Goal: Task Accomplishment & Management: Complete application form

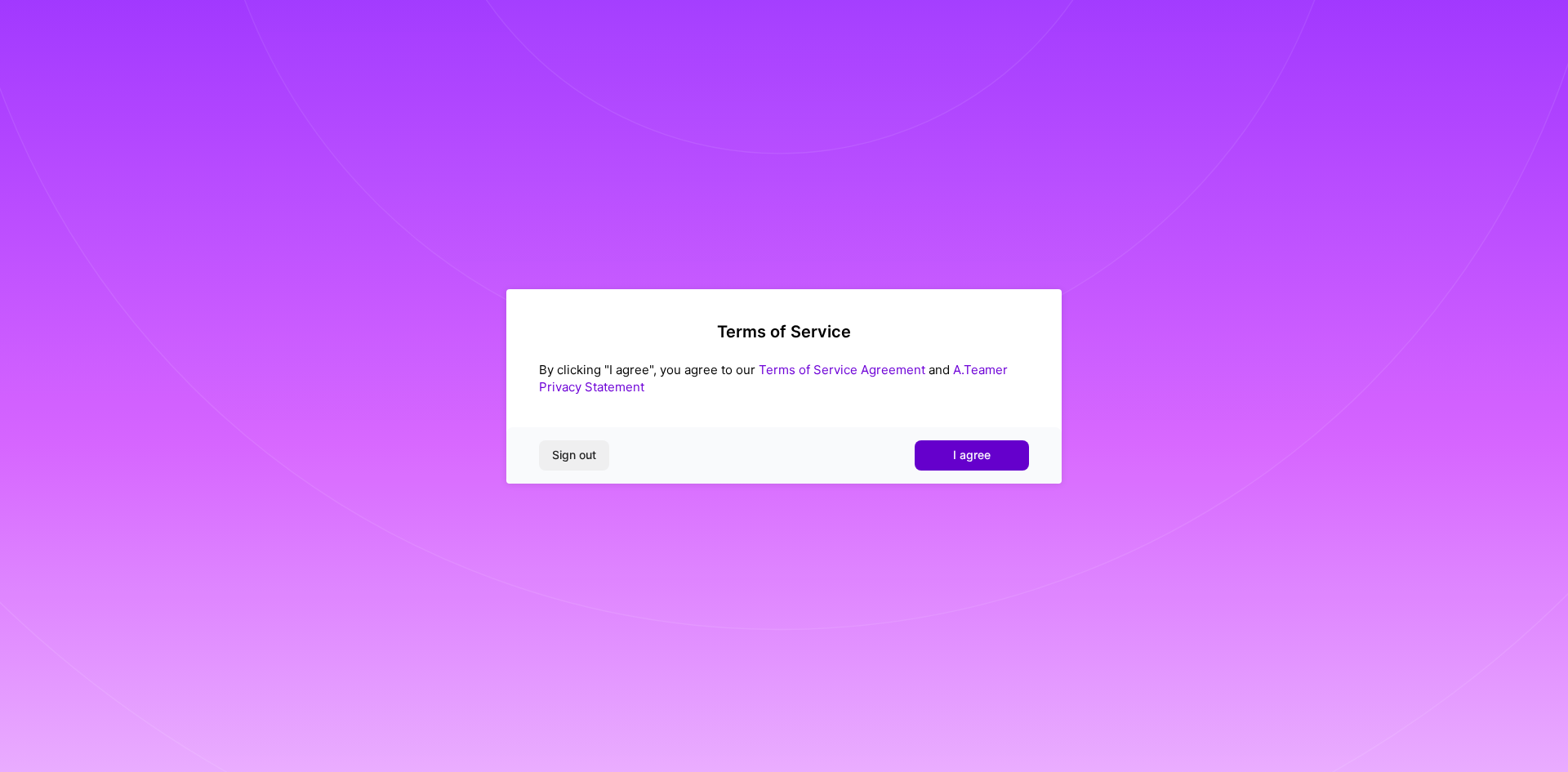
click at [977, 454] on span "I agree" at bounding box center [971, 455] width 37 height 16
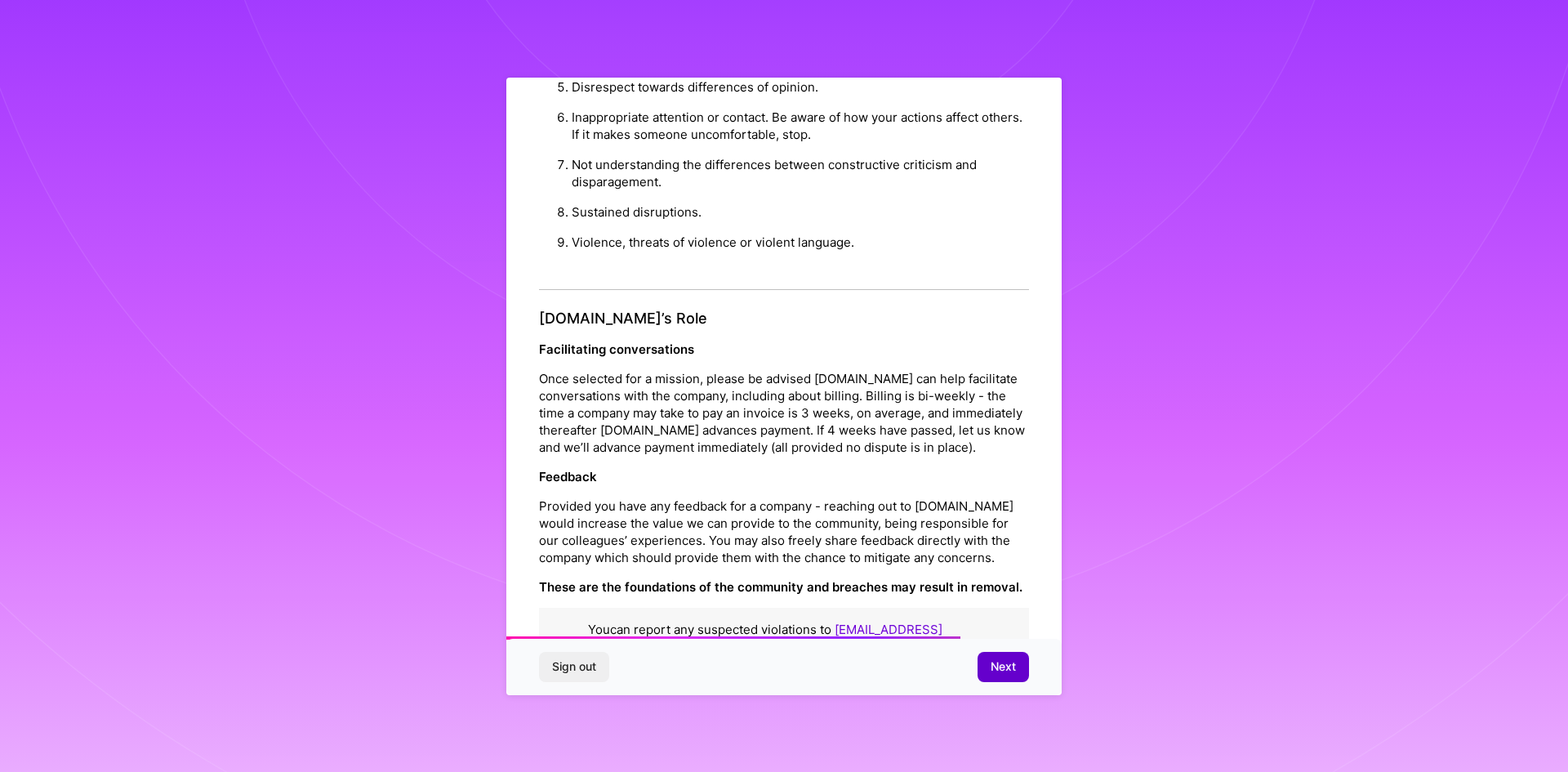
scroll to position [1742, 0]
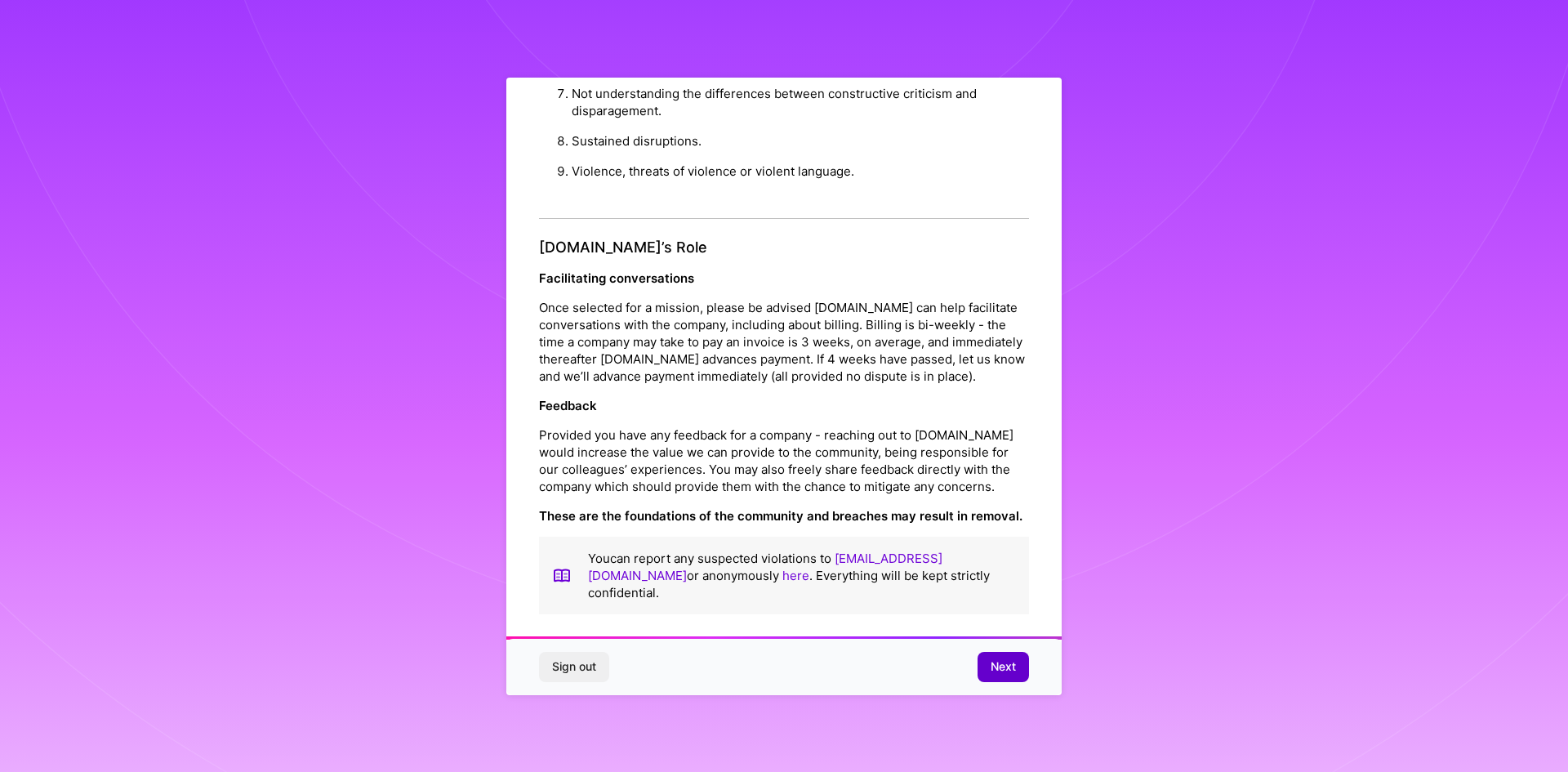
click at [1006, 674] on span "Next" at bounding box center [1003, 667] width 26 height 16
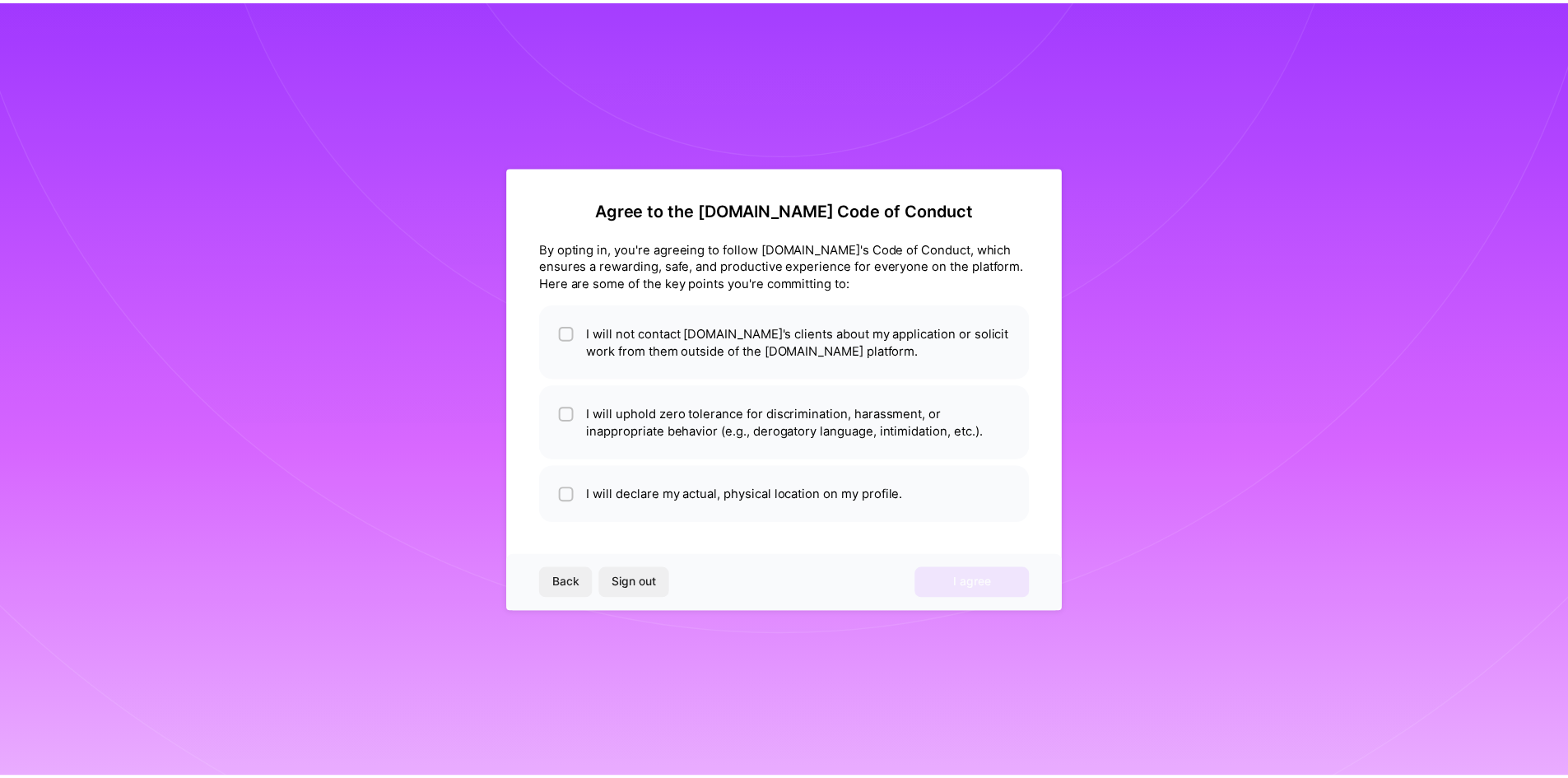
scroll to position [0, 0]
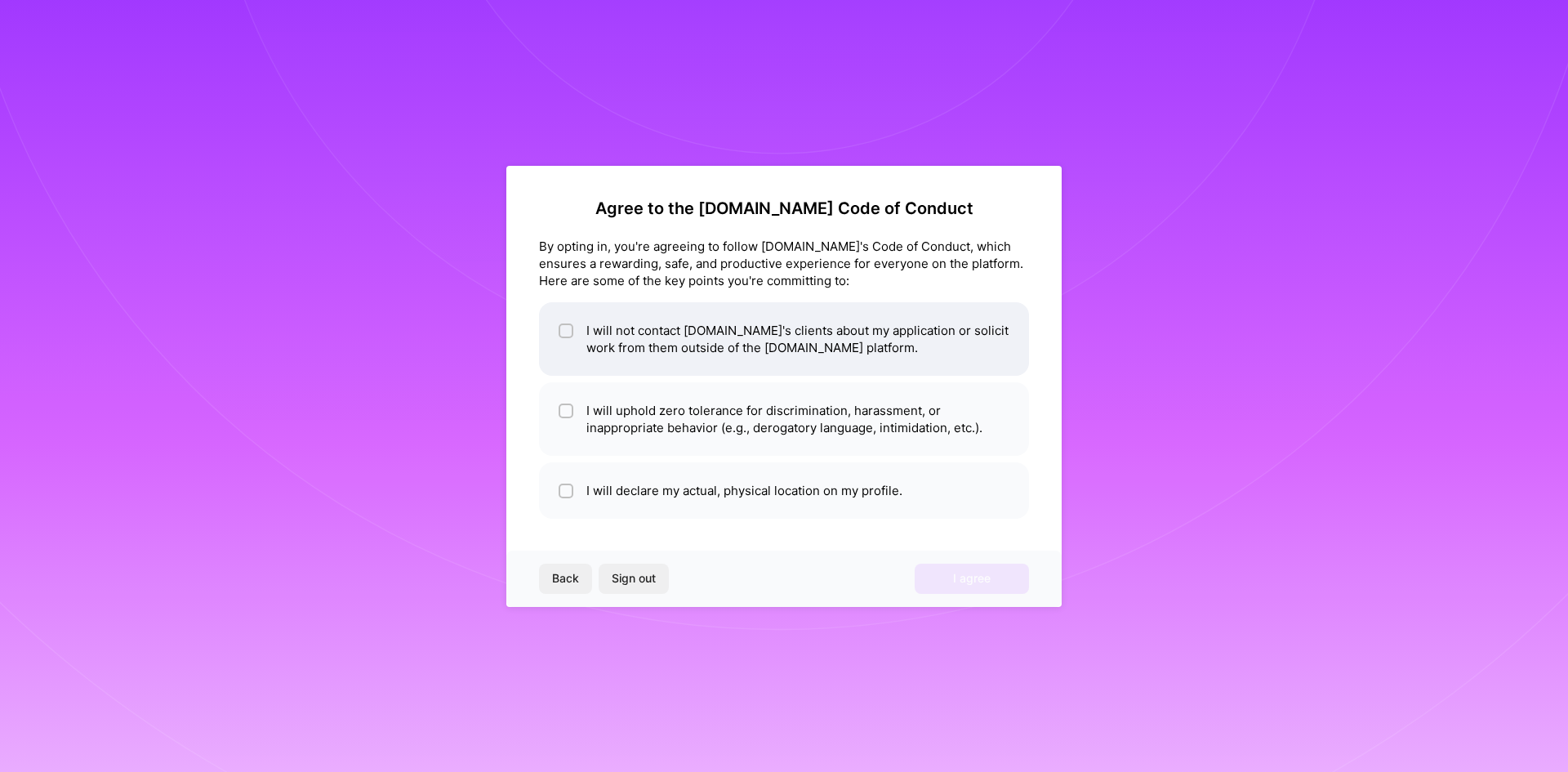
click at [580, 339] on li "I will not contact [DOMAIN_NAME]'s clients about my application or solicit work…" at bounding box center [784, 339] width 490 height 74
checkbox input "true"
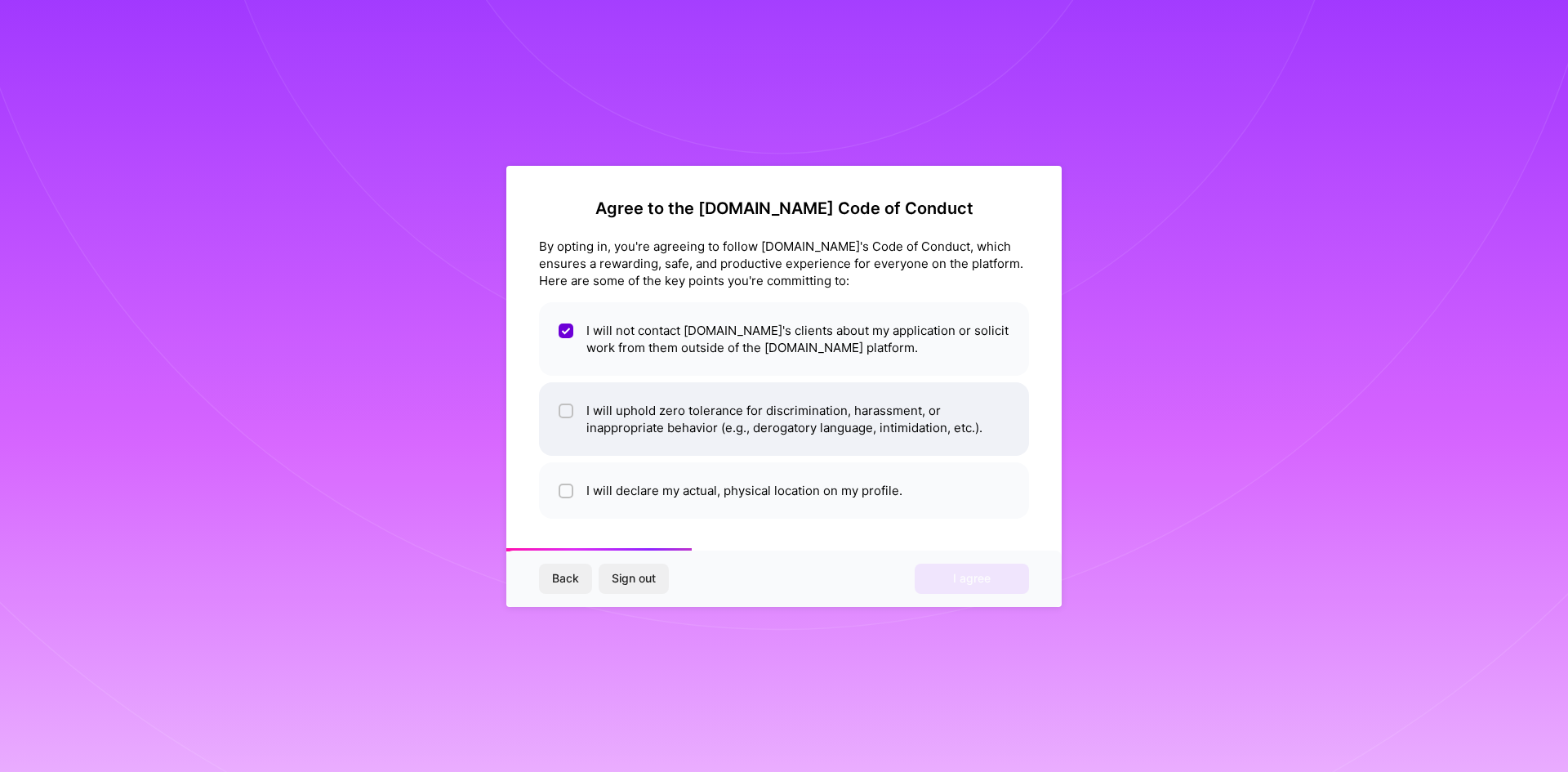
click at [583, 431] on li "I will uphold zero tolerance for discrimination, harassment, or inappropriate b…" at bounding box center [784, 419] width 490 height 74
checkbox input "true"
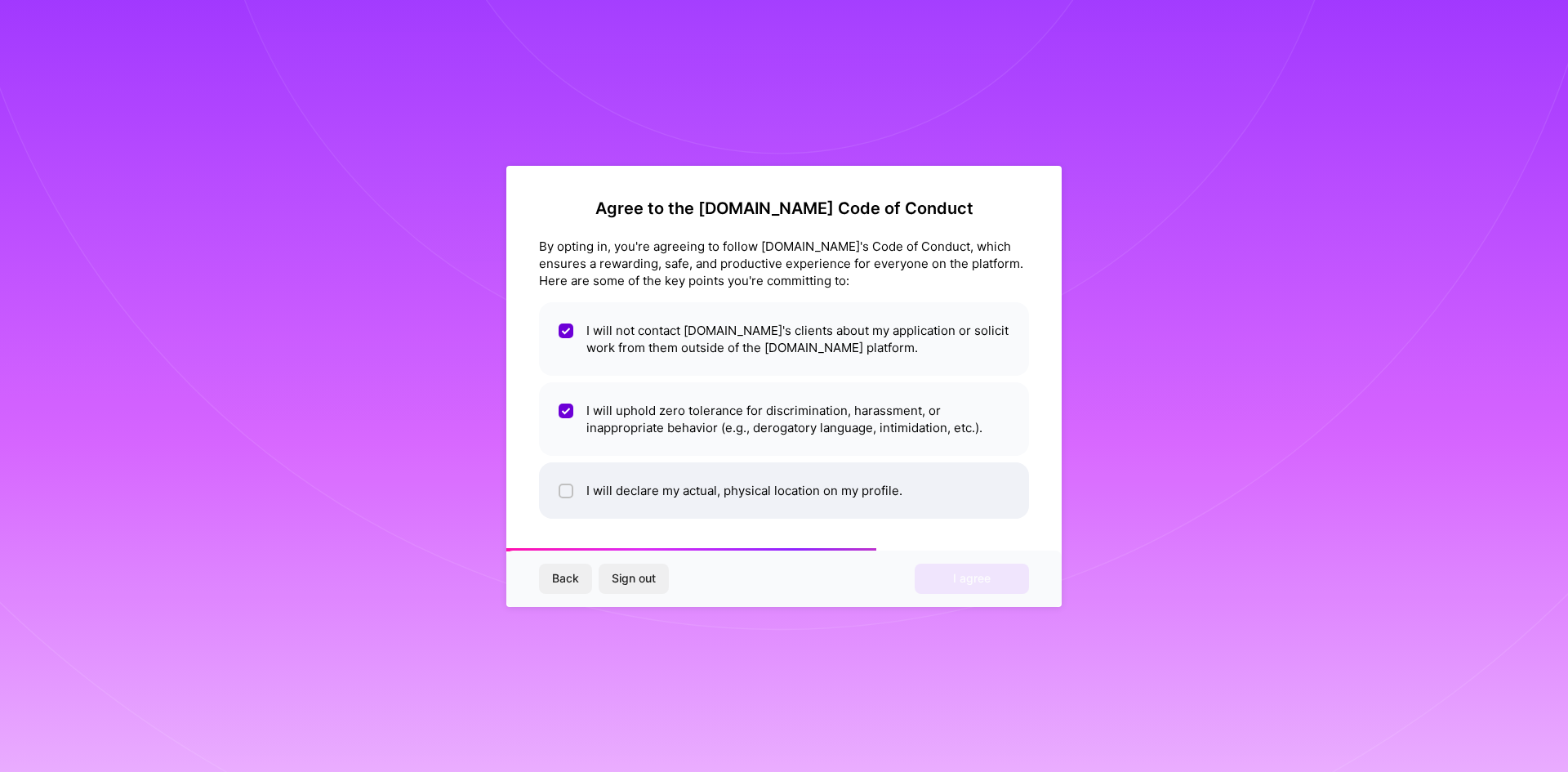
click at [586, 492] on li "I will declare my actual, physical location on my profile." at bounding box center [784, 491] width 490 height 57
checkbox input "true"
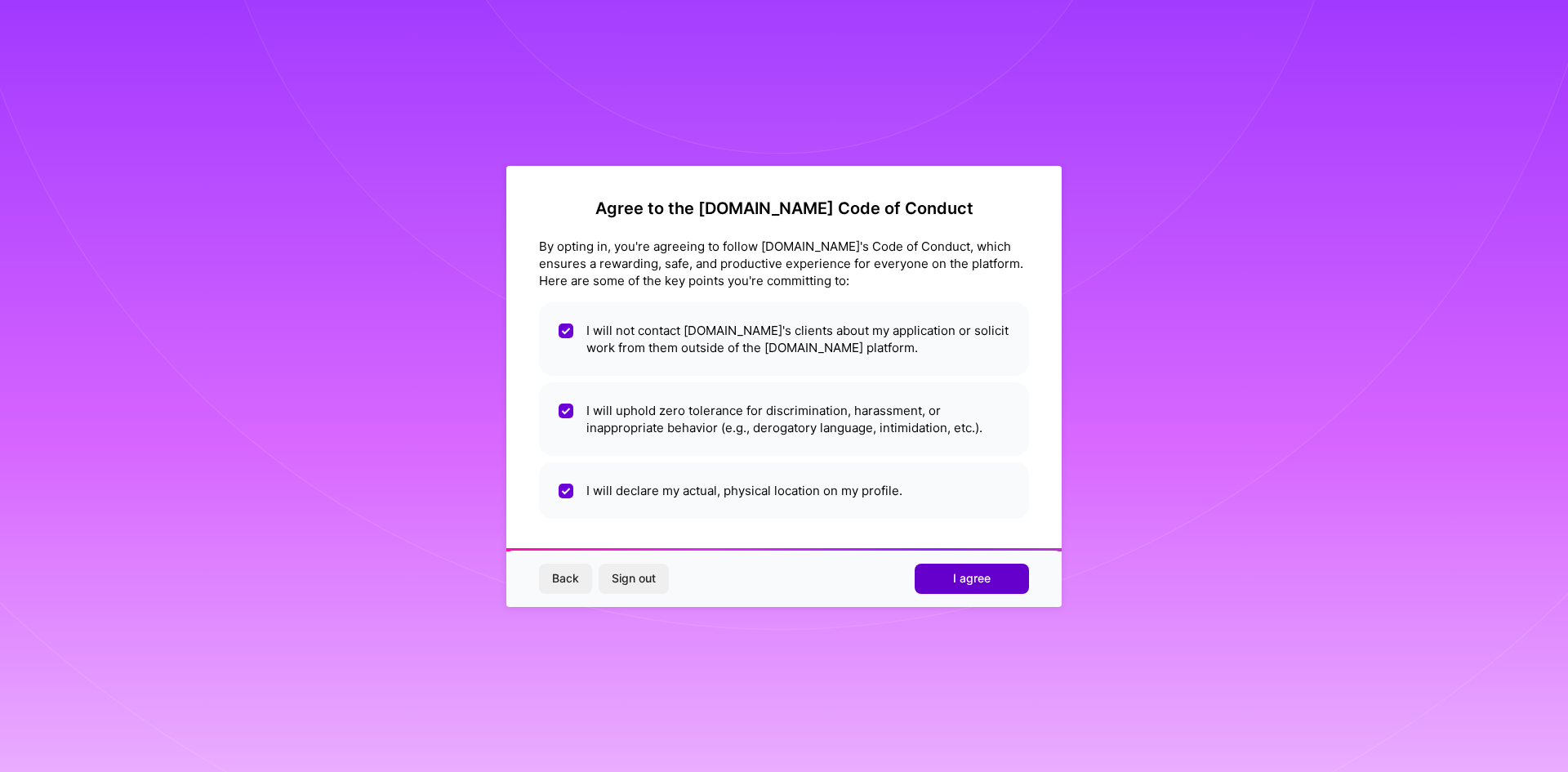
click at [970, 582] on span "I agree" at bounding box center [971, 579] width 37 height 16
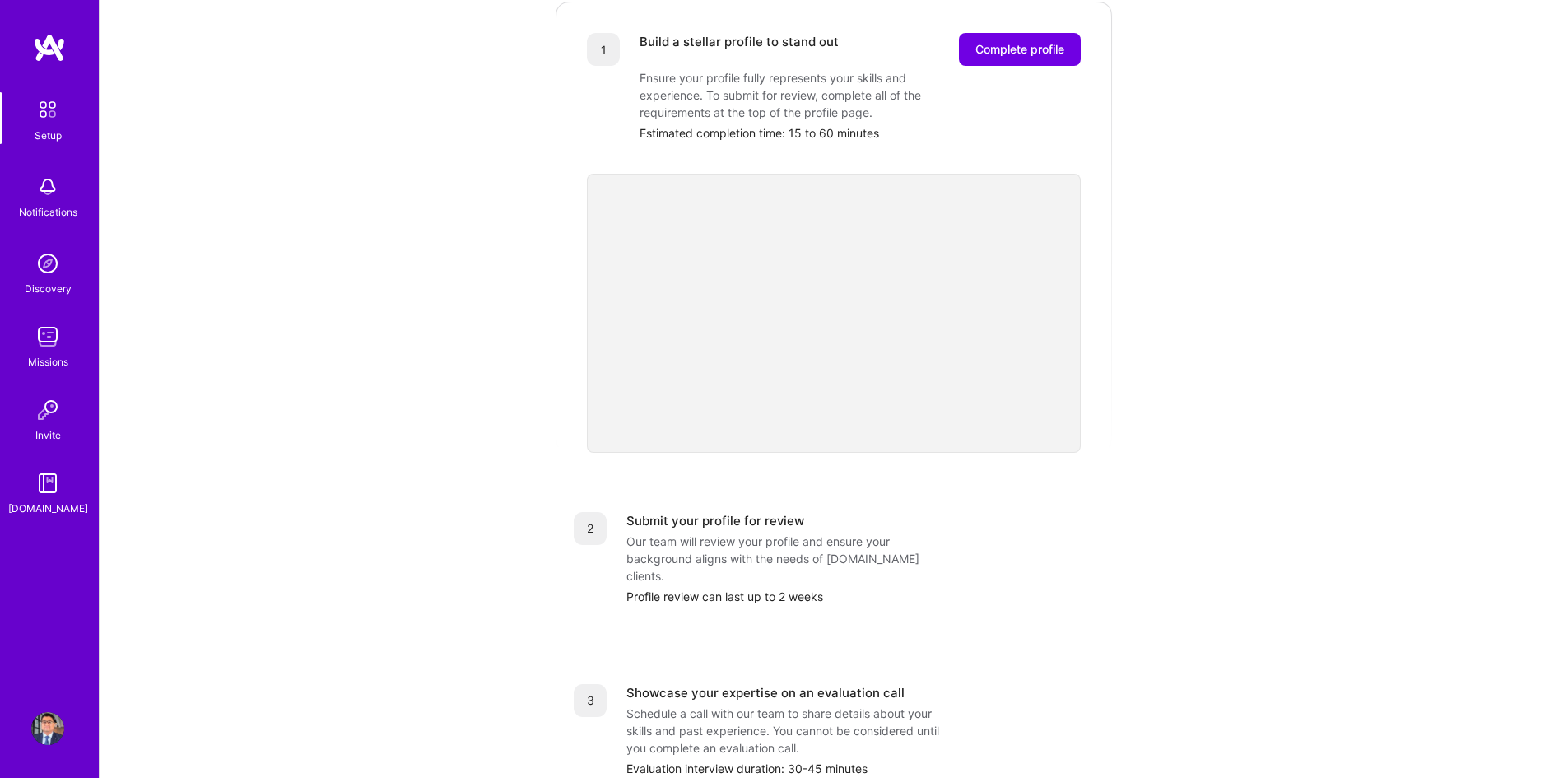
scroll to position [247, 0]
click at [1029, 40] on span "Complete profile" at bounding box center [1020, 49] width 89 height 17
